Goal: Task Accomplishment & Management: Manage account settings

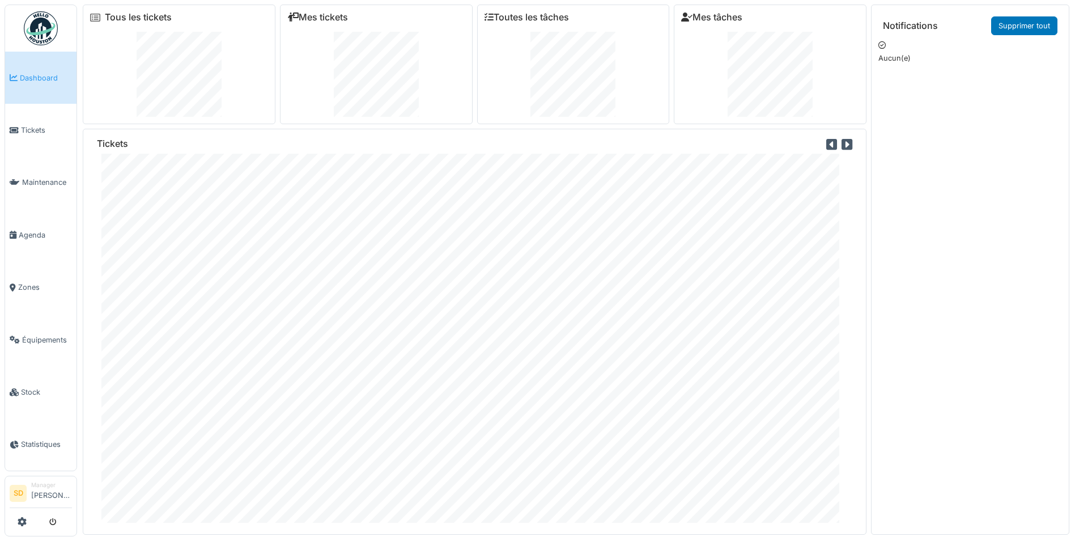
click at [43, 34] on img at bounding box center [41, 28] width 34 height 34
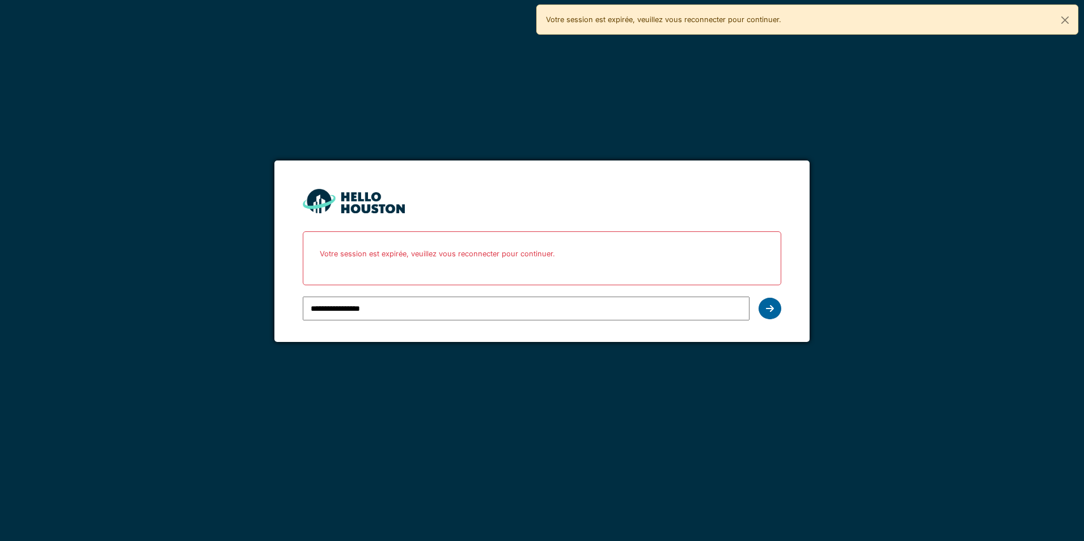
click at [771, 309] on icon at bounding box center [770, 308] width 8 height 9
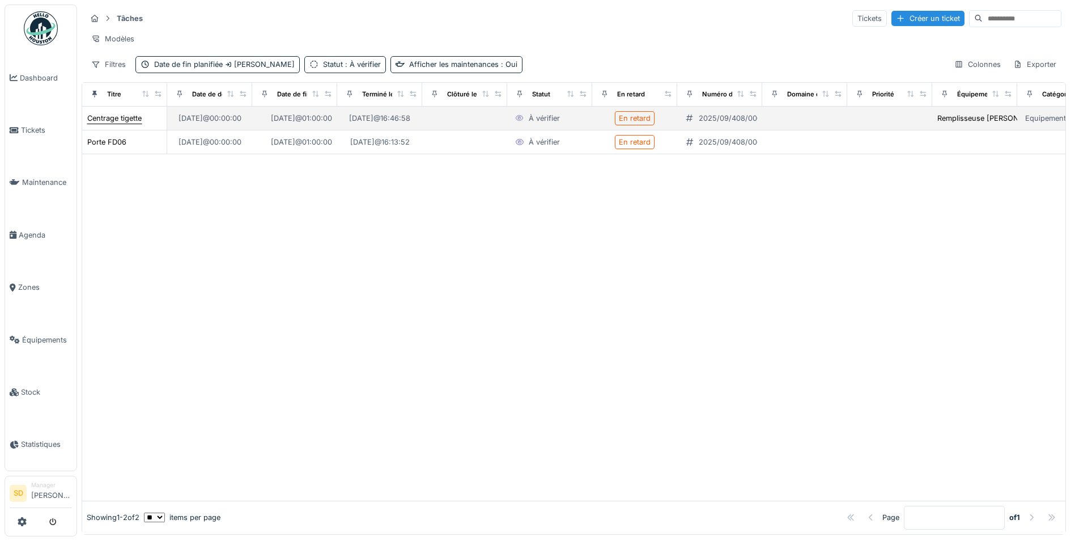
click at [122, 124] on div "Centrage tigette" at bounding box center [114, 118] width 54 height 11
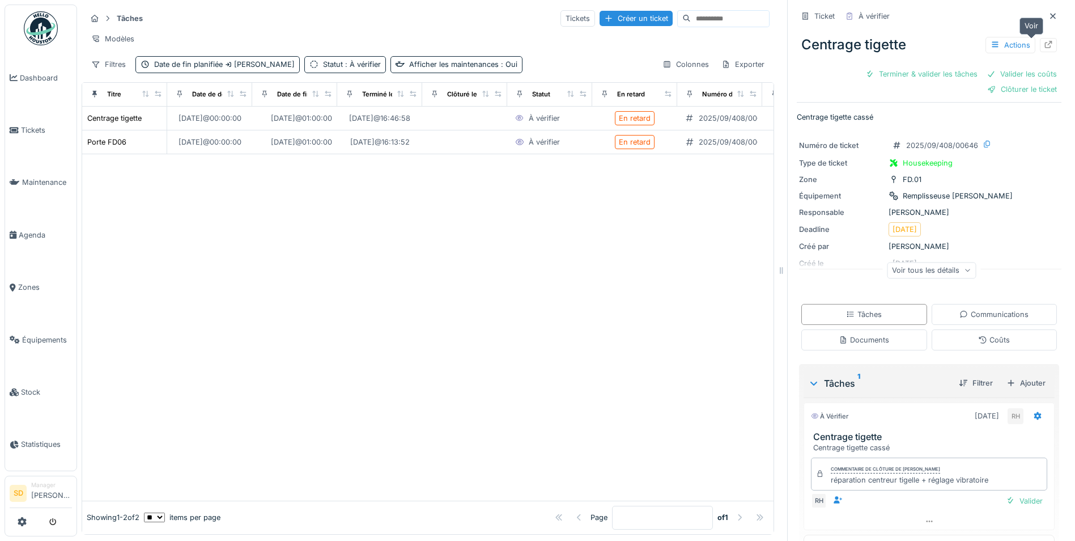
click at [1044, 45] on icon at bounding box center [1048, 44] width 9 height 7
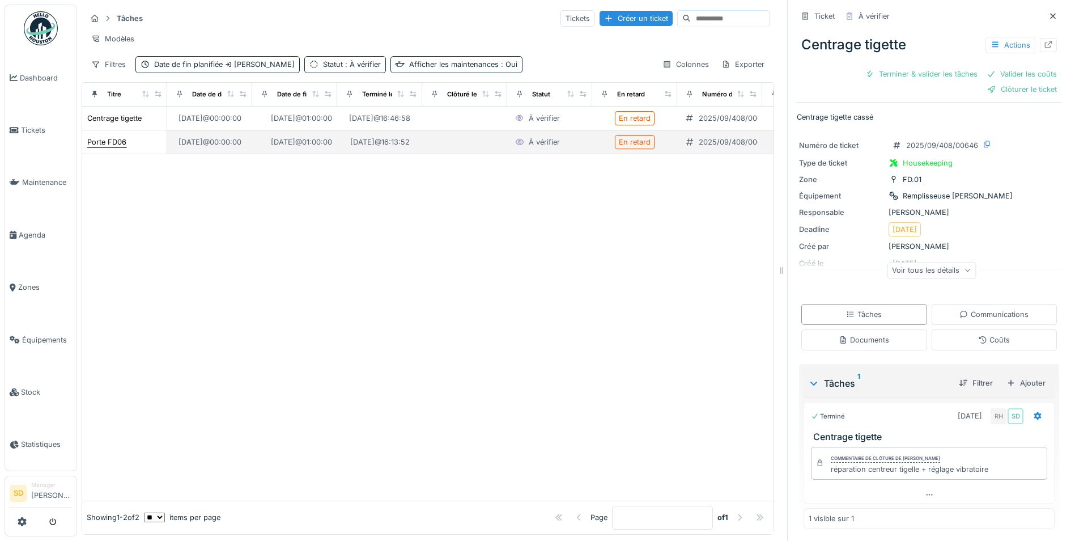
click at [118, 147] on div "Porte FD06" at bounding box center [106, 142] width 39 height 11
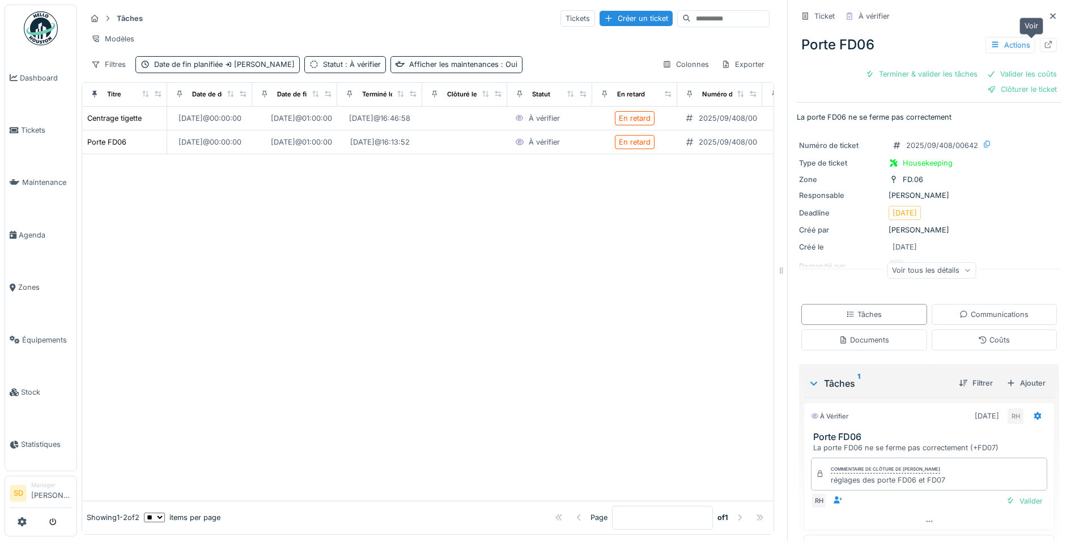
click at [1045, 48] on icon at bounding box center [1048, 44] width 7 height 7
click at [41, 80] on span "Dashboard" at bounding box center [46, 78] width 52 height 11
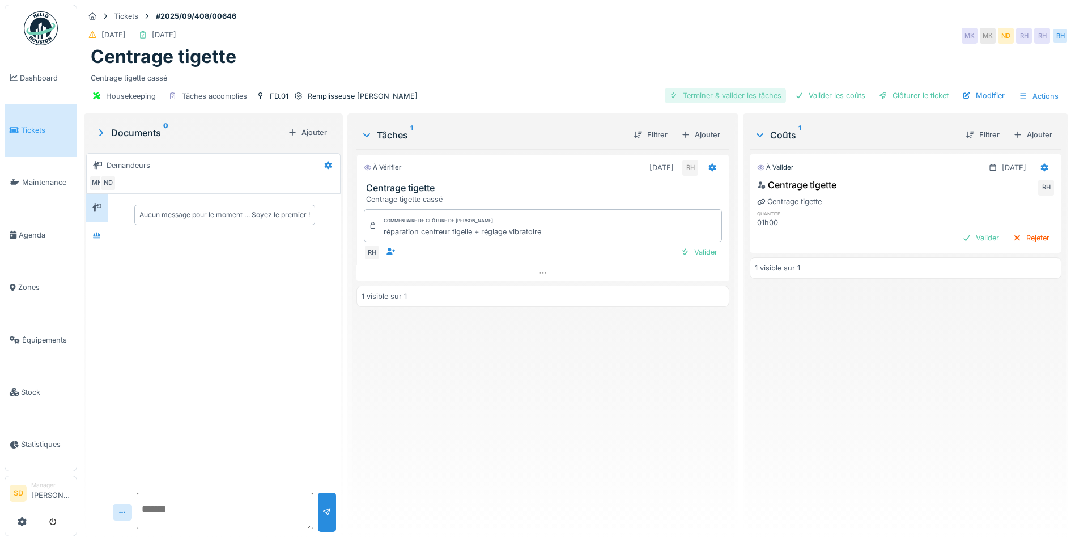
click at [709, 95] on div "Terminer & valider les tâches" at bounding box center [725, 95] width 121 height 15
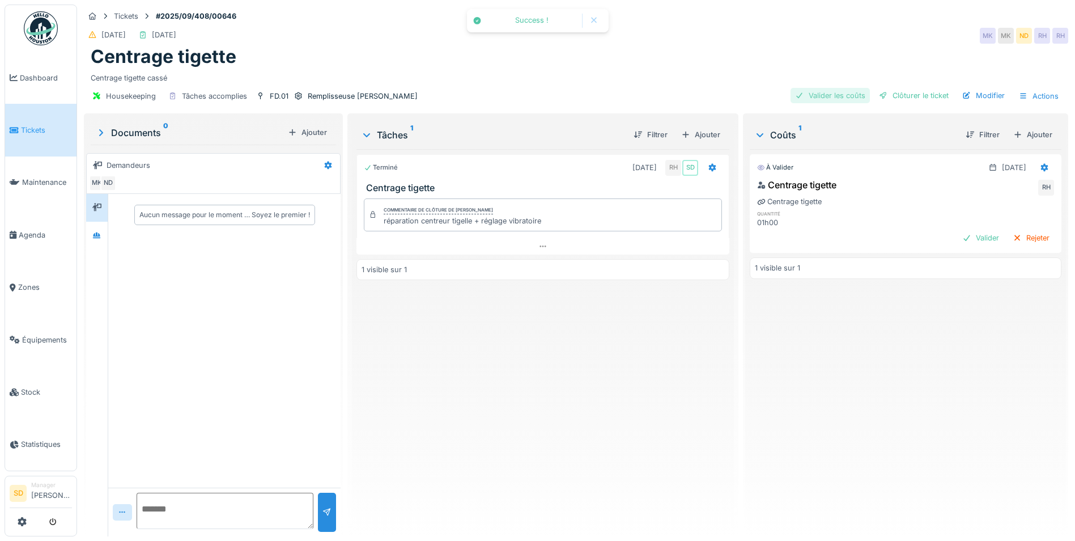
click at [813, 98] on div "Valider les coûts" at bounding box center [830, 95] width 79 height 15
click at [893, 99] on div "Clôturer le ticket" at bounding box center [913, 95] width 79 height 15
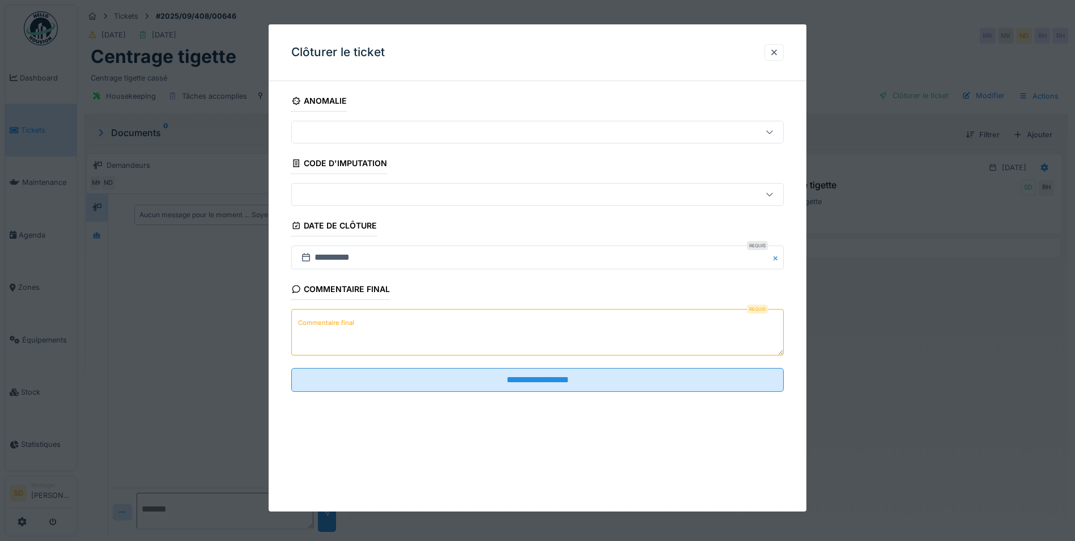
click at [557, 335] on textarea "Commentaire final" at bounding box center [537, 332] width 492 height 46
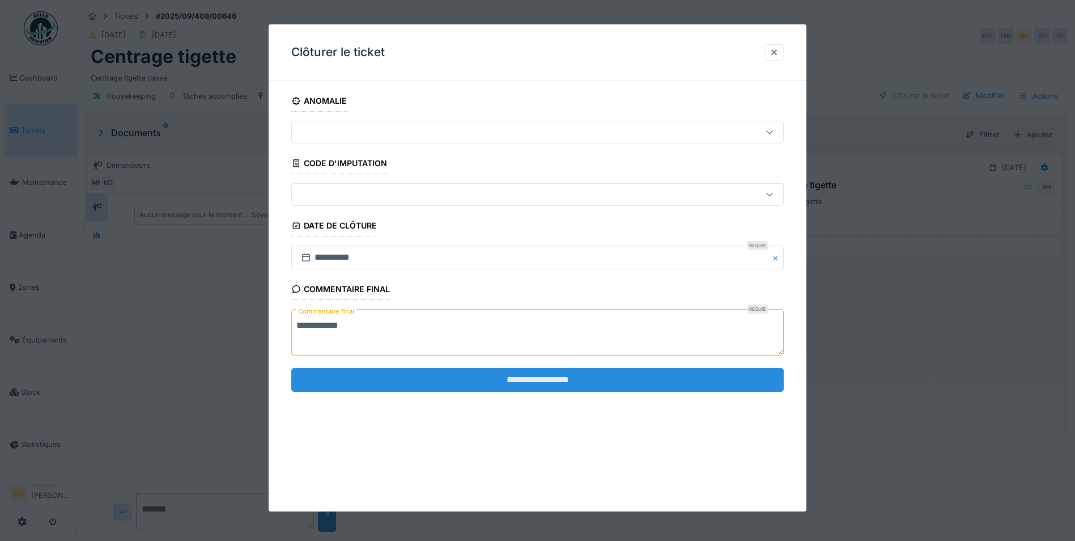
type textarea "**********"
click at [556, 379] on input "**********" at bounding box center [537, 380] width 492 height 24
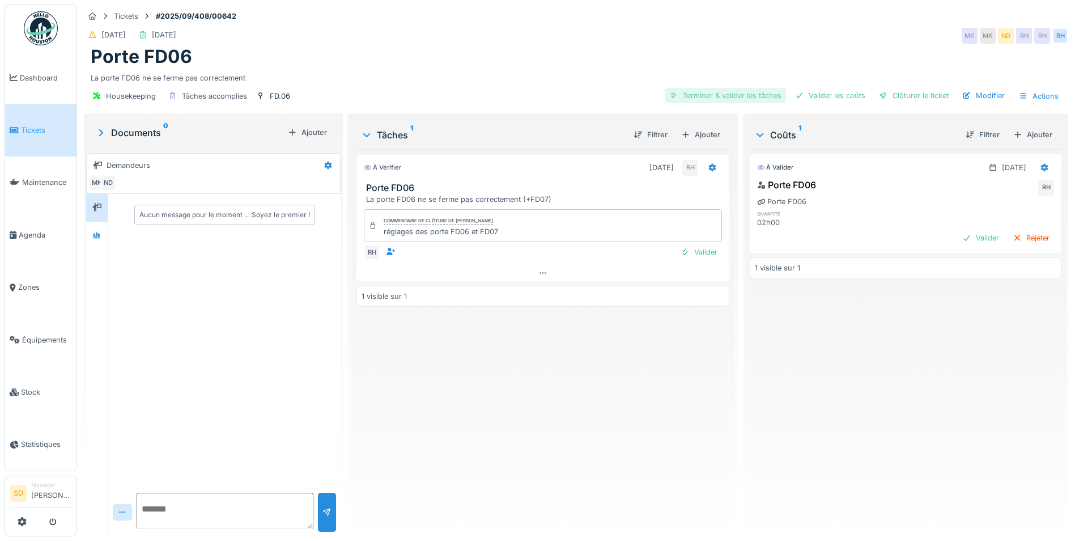
click at [729, 100] on div "Terminer & valider les tâches" at bounding box center [725, 95] width 121 height 15
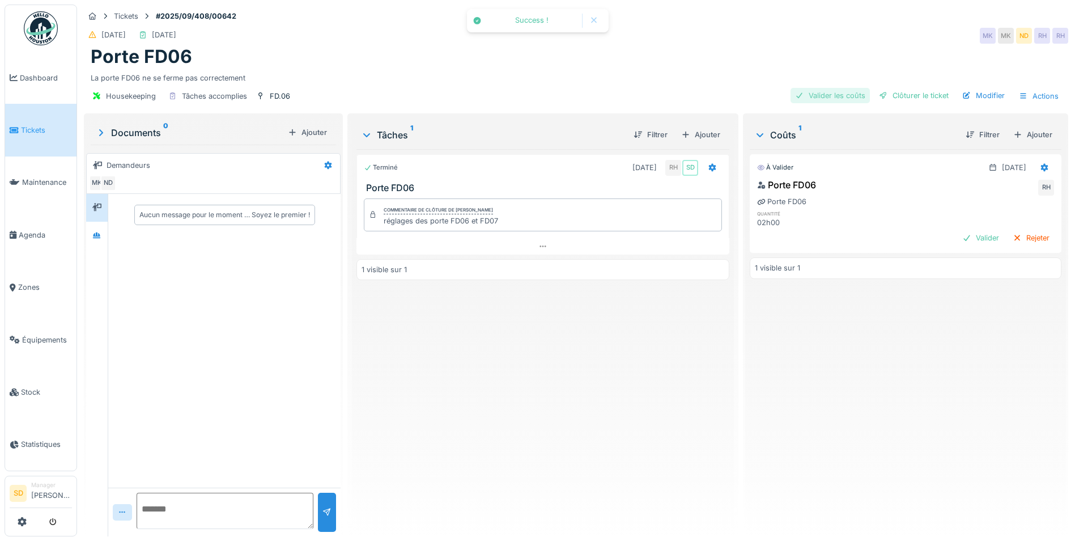
click at [835, 94] on div "Valider les coûts" at bounding box center [830, 95] width 79 height 15
click at [898, 97] on div "Clôturer le ticket" at bounding box center [913, 95] width 79 height 15
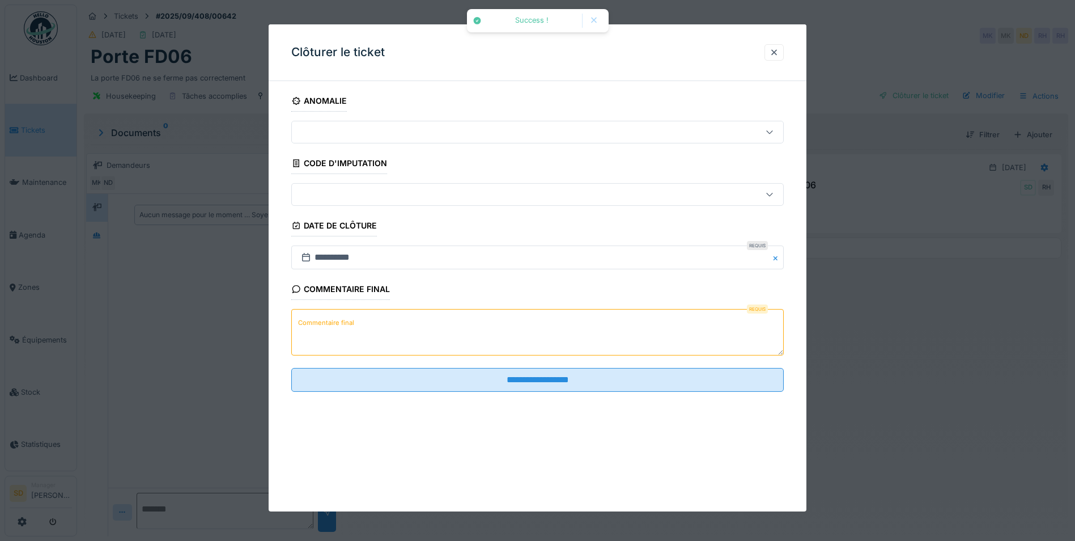
click at [465, 320] on textarea "Commentaire final" at bounding box center [537, 332] width 492 height 46
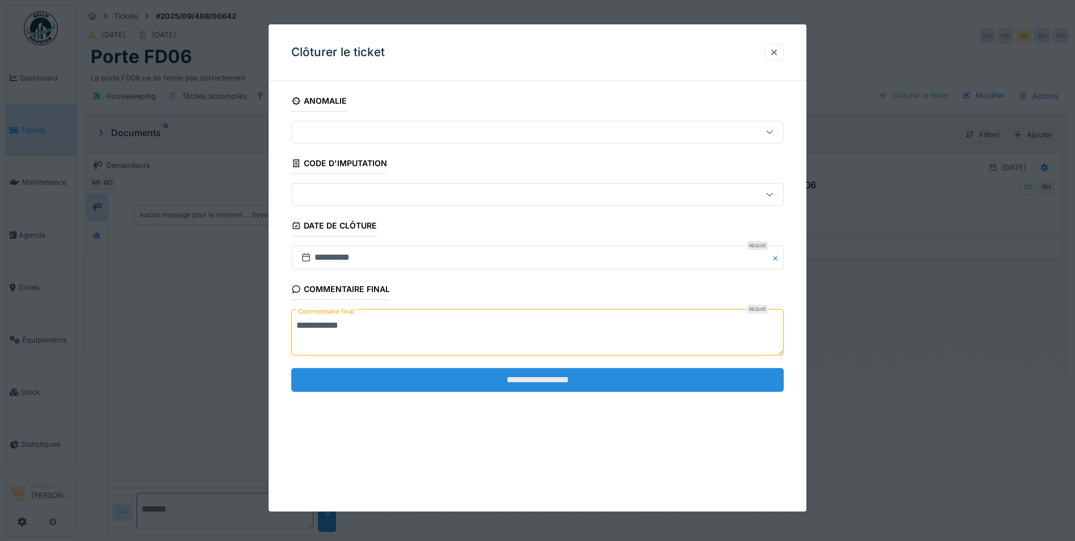
type textarea "**********"
click at [567, 386] on input "**********" at bounding box center [537, 380] width 492 height 24
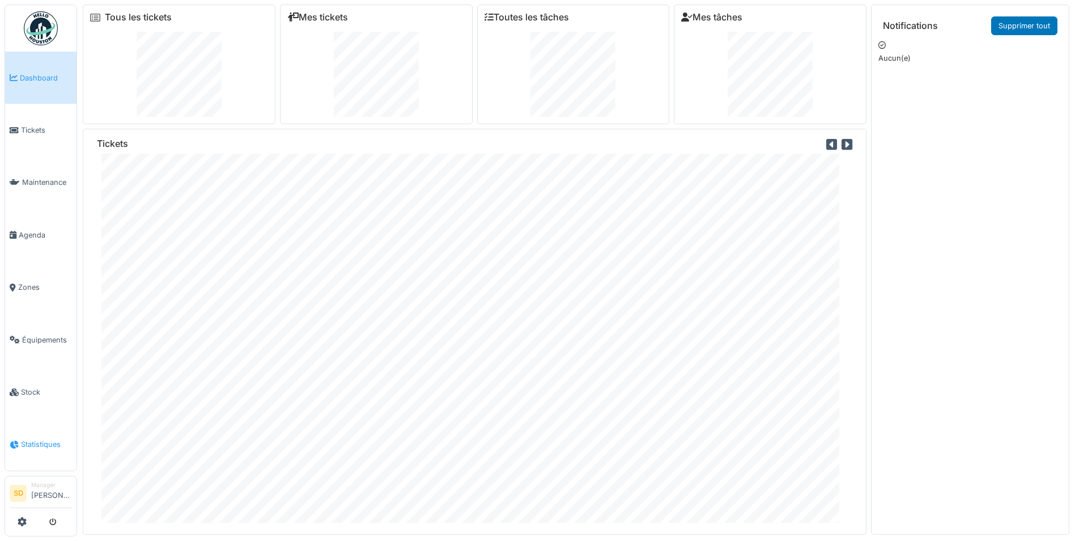
click at [37, 425] on link "Statistiques" at bounding box center [40, 444] width 71 height 52
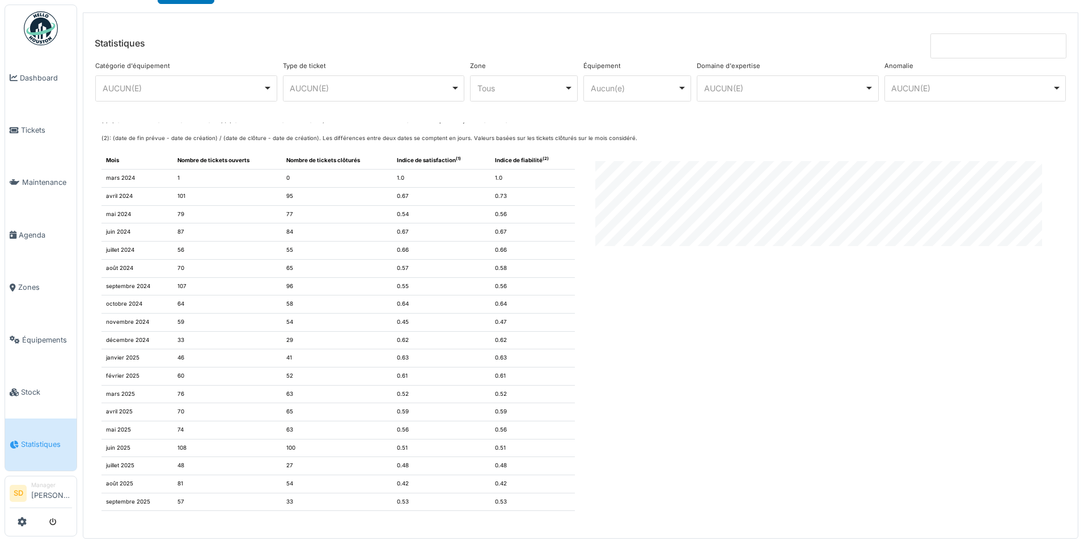
scroll to position [35, 0]
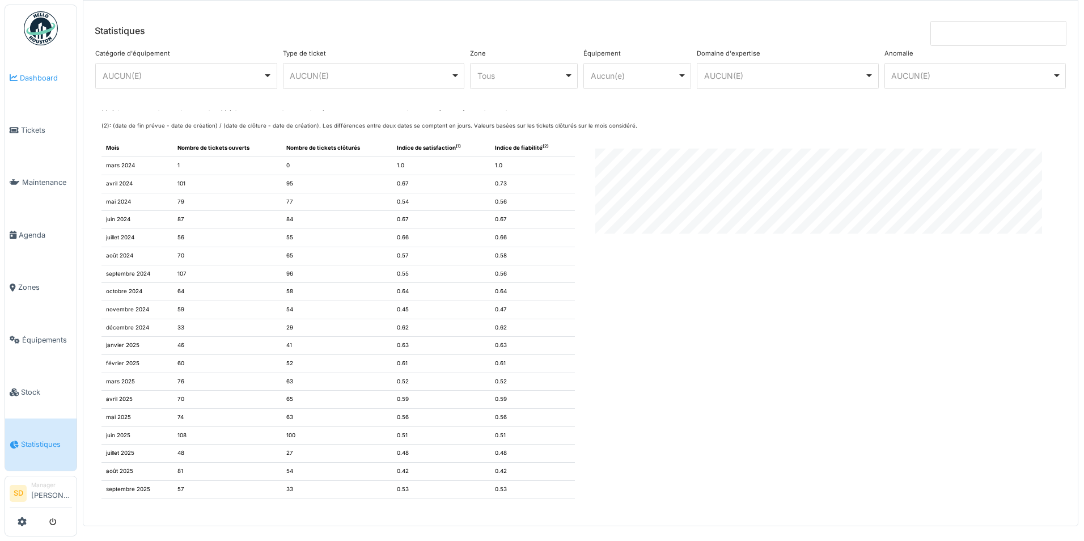
click at [24, 67] on link "Dashboard" at bounding box center [40, 78] width 71 height 52
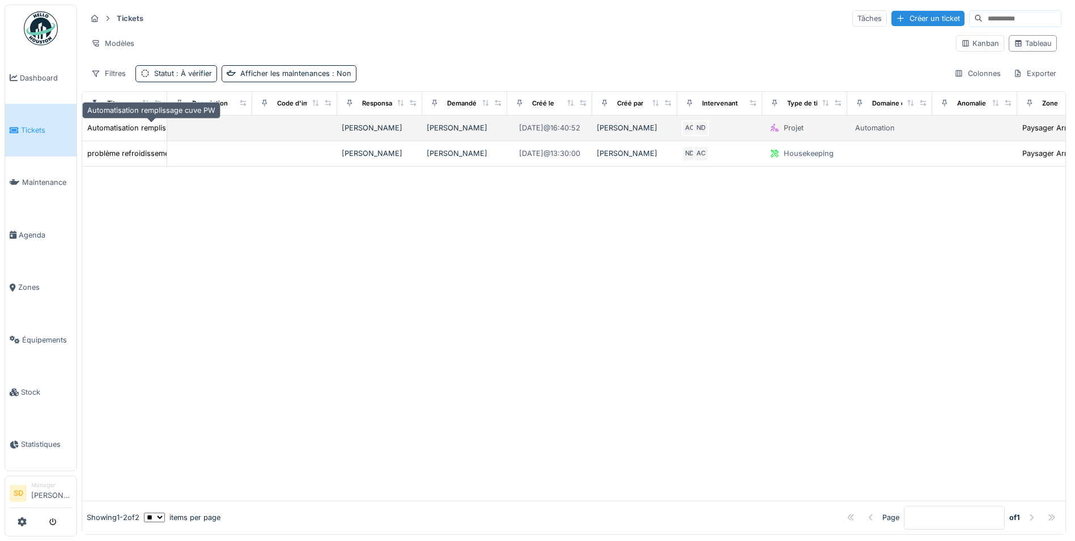
drag, startPoint x: 130, startPoint y: 130, endPoint x: 197, endPoint y: 128, distance: 66.3
click at [130, 129] on div "Automatisation remplissage cuve PW" at bounding box center [151, 127] width 128 height 11
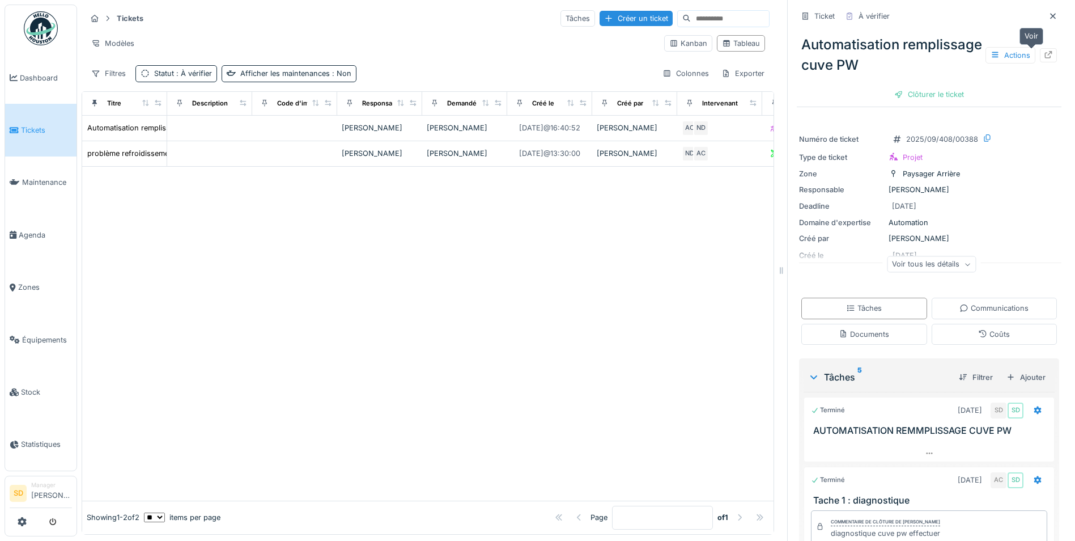
click at [1044, 52] on icon at bounding box center [1048, 54] width 9 height 7
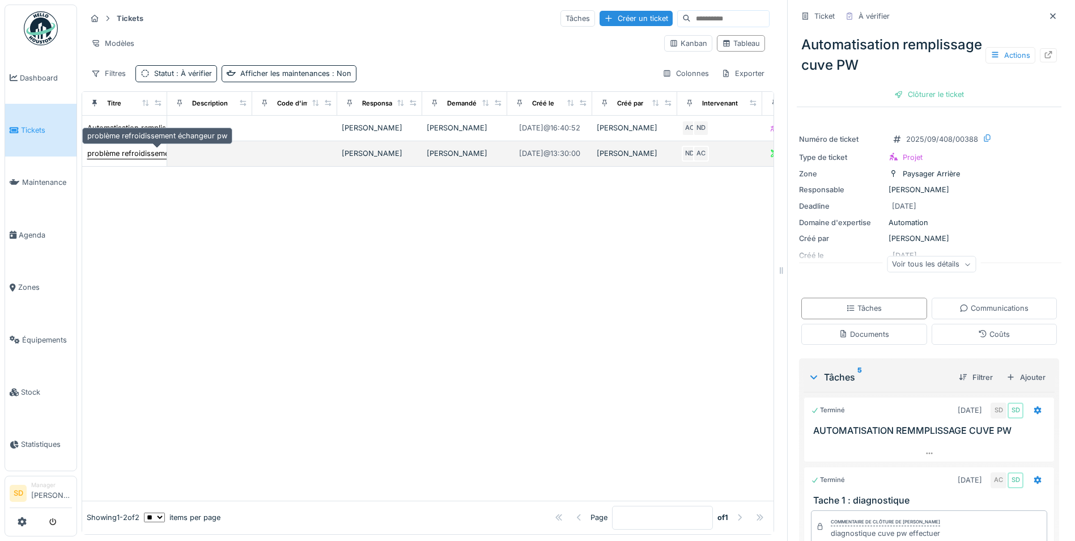
click at [137, 155] on div "problème refroidissement échangeur pw" at bounding box center [157, 153] width 140 height 11
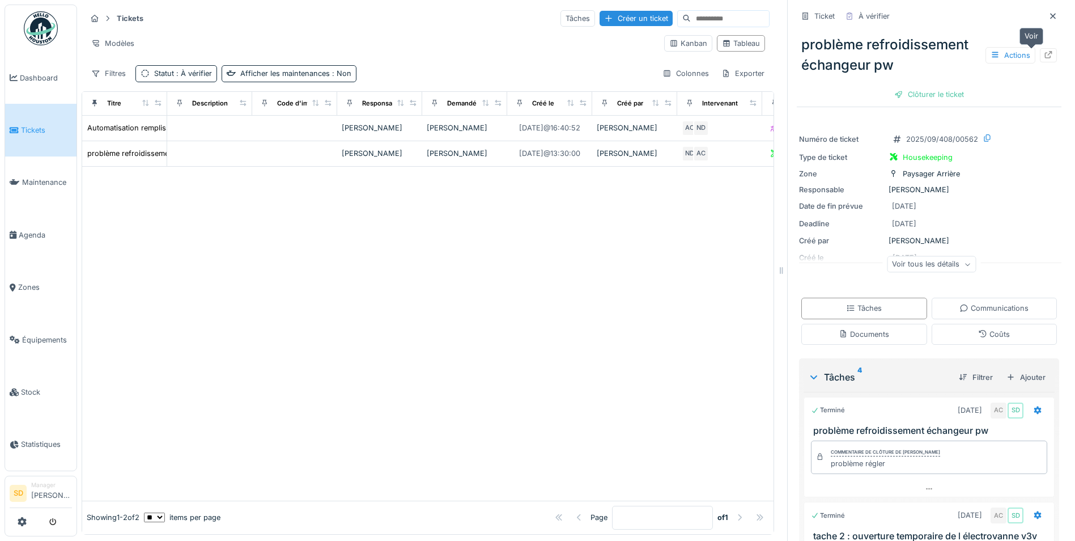
click at [1040, 53] on div at bounding box center [1048, 55] width 17 height 14
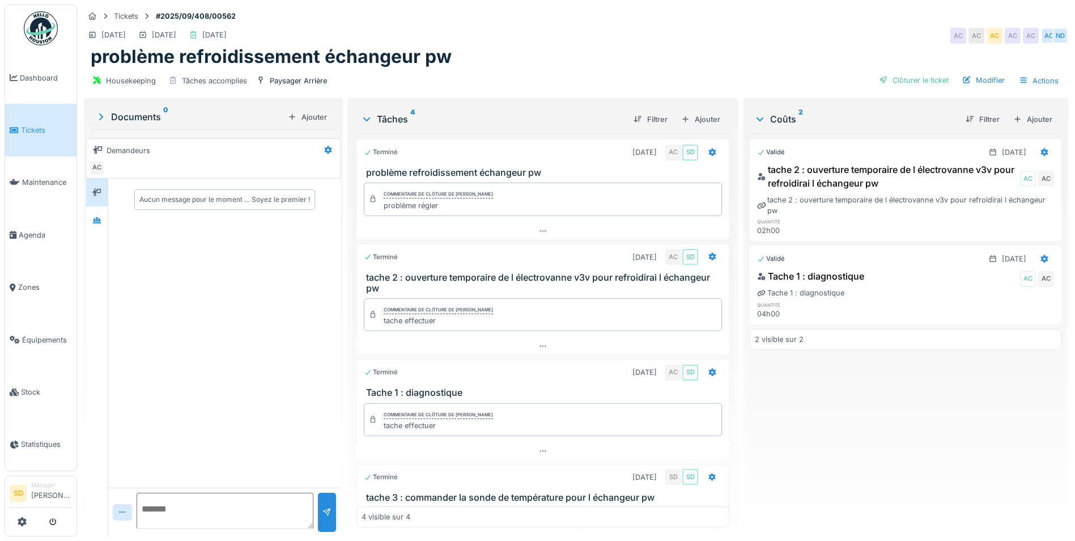
click at [45, 26] on img at bounding box center [41, 28] width 34 height 34
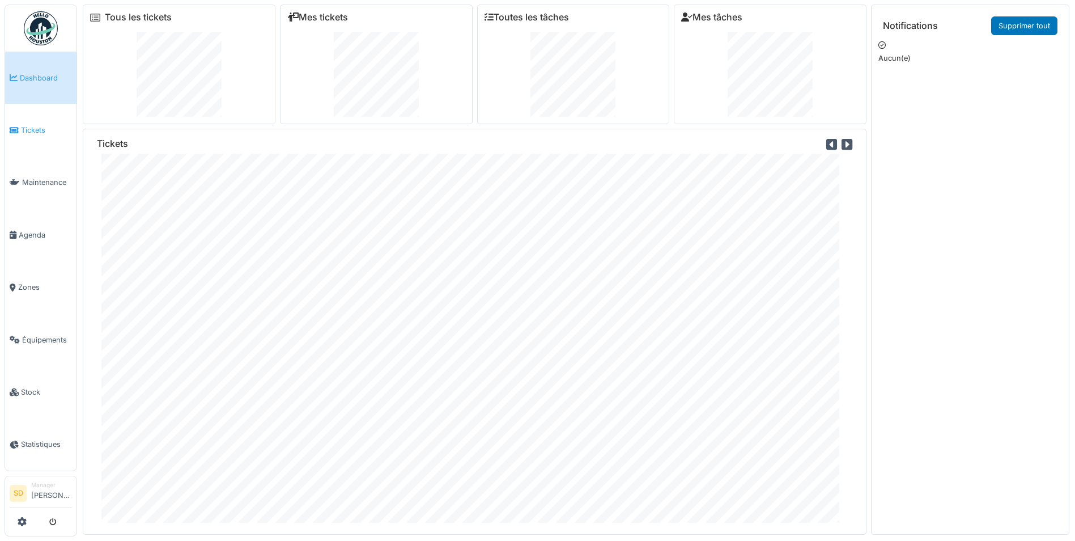
click at [24, 131] on span "Tickets" at bounding box center [46, 130] width 51 height 11
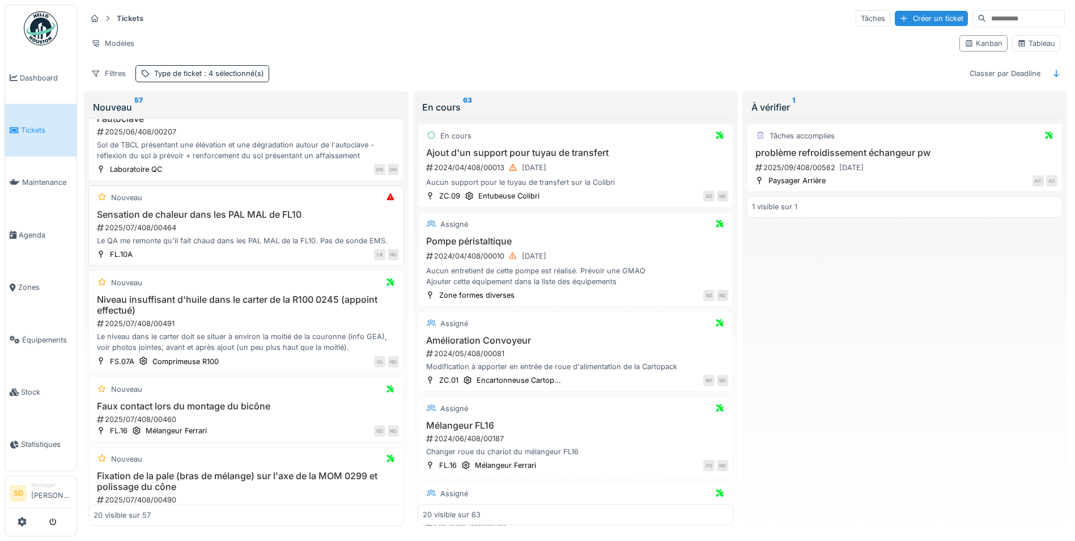
scroll to position [1077, 0]
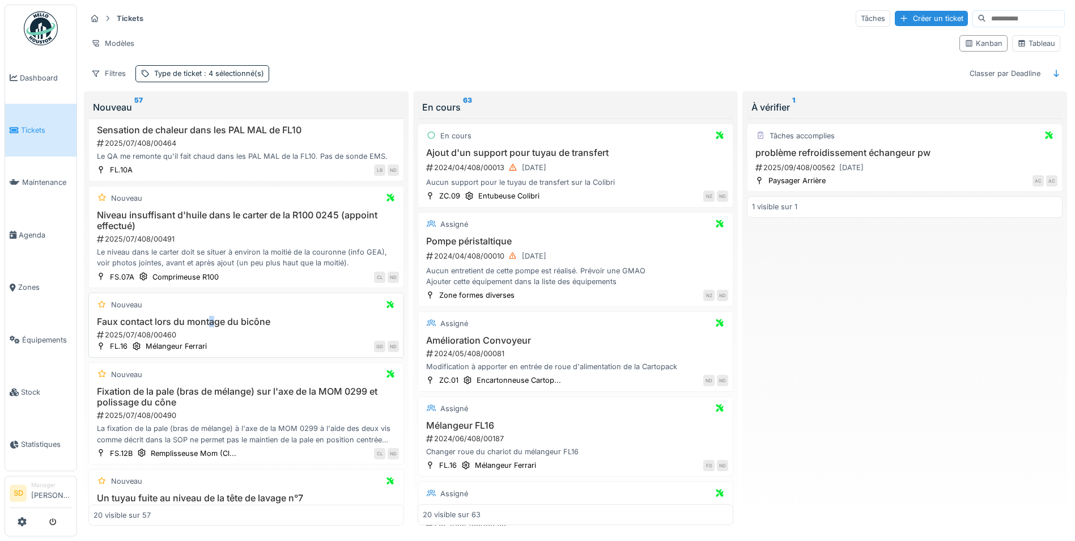
click at [212, 327] on h3 "Faux contact lors du montage du bicône" at bounding box center [246, 321] width 305 height 11
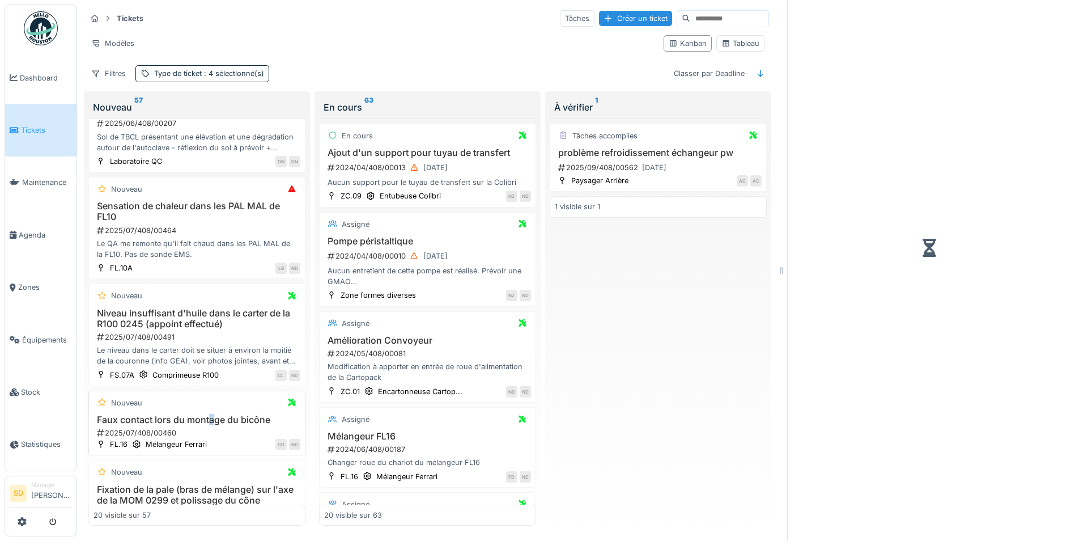
scroll to position [1143, 0]
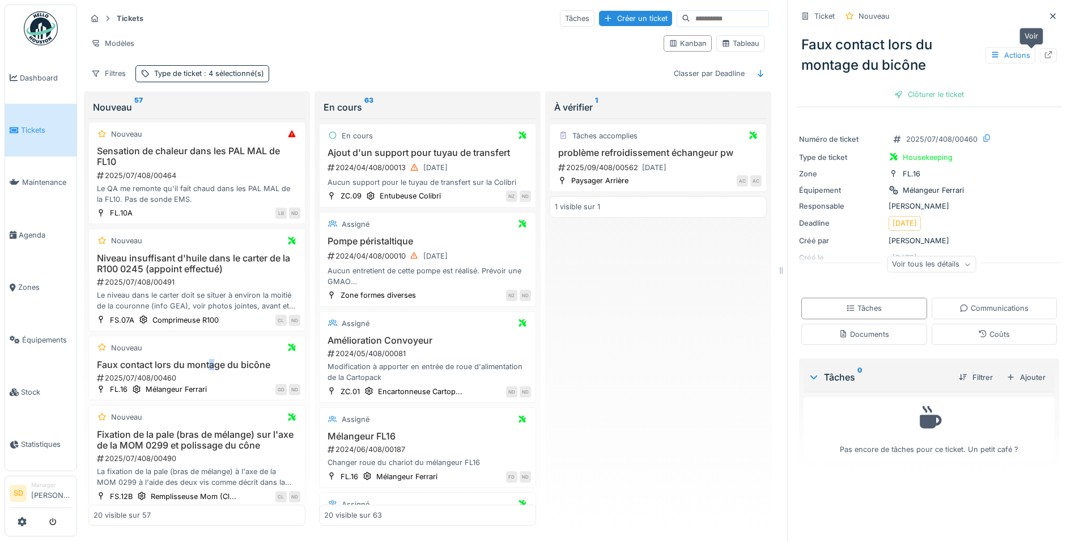
click at [1044, 56] on icon at bounding box center [1048, 54] width 9 height 7
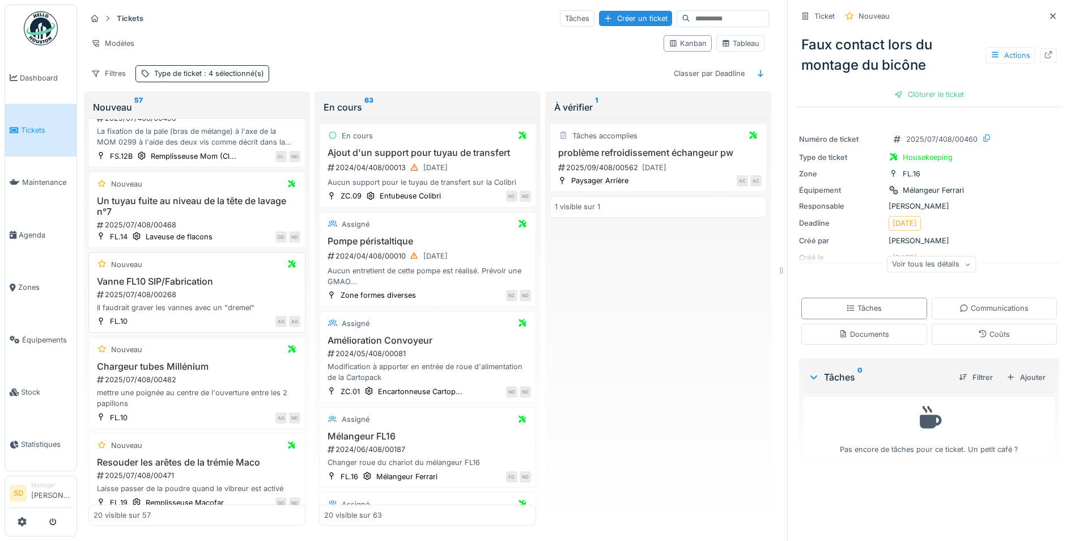
scroll to position [1513, 0]
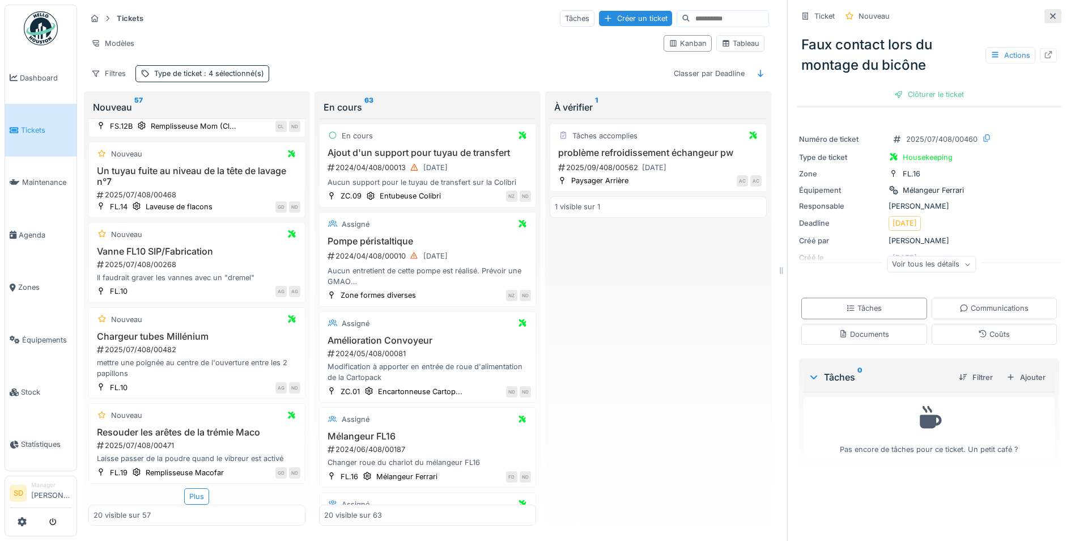
click at [1048, 16] on icon at bounding box center [1052, 15] width 9 height 7
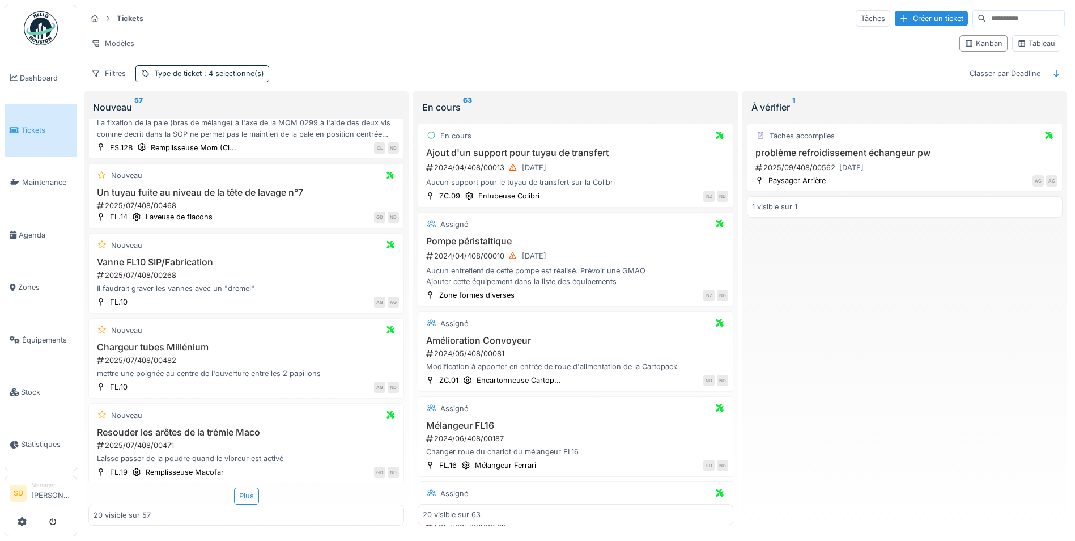
scroll to position [1404, 0]
click at [40, 28] on img at bounding box center [41, 28] width 34 height 34
